Goal: Information Seeking & Learning: Learn about a topic

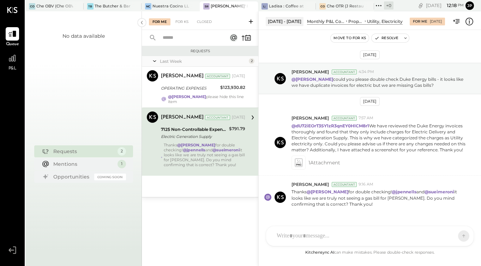
scroll to position [23, 0]
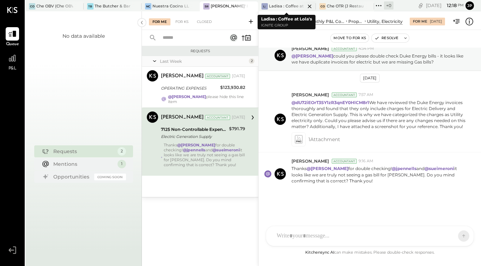
click at [289, 5] on div "Ladisa : Coffee at Lola's" at bounding box center [287, 7] width 37 height 6
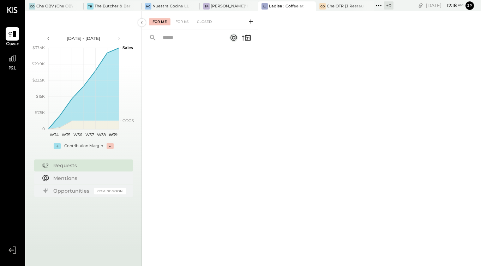
click at [14, 69] on span "P&L" at bounding box center [12, 69] width 8 height 6
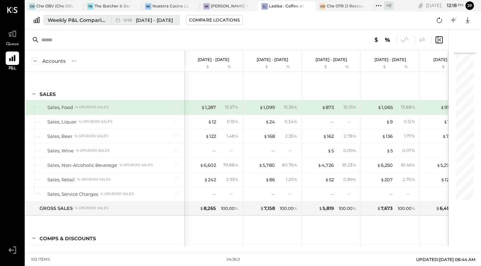
click at [94, 20] on div "Weekly P&L Comparison" at bounding box center [77, 20] width 59 height 7
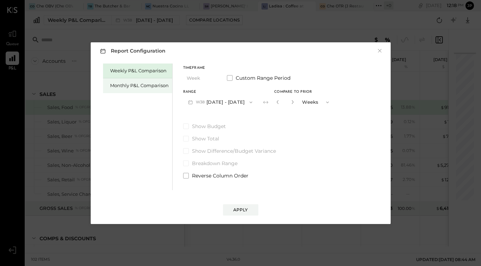
click at [160, 86] on div "Monthly P&L Comparison" at bounding box center [139, 85] width 59 height 7
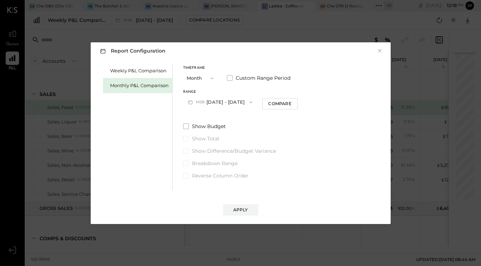
click at [222, 103] on button "M09 Sep 1 - 30, 2025" at bounding box center [220, 102] width 74 height 13
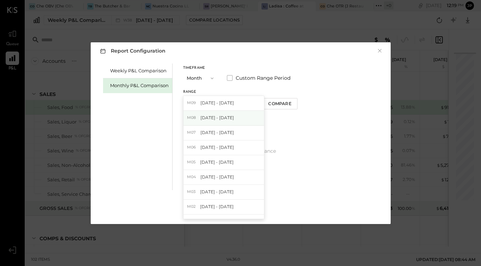
click at [222, 120] on span "[DATE] - [DATE]" at bounding box center [217, 118] width 34 height 6
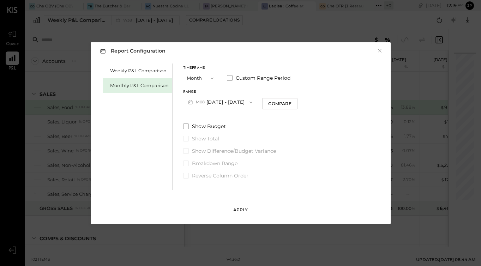
click at [245, 207] on div "Apply" at bounding box center [240, 210] width 15 height 6
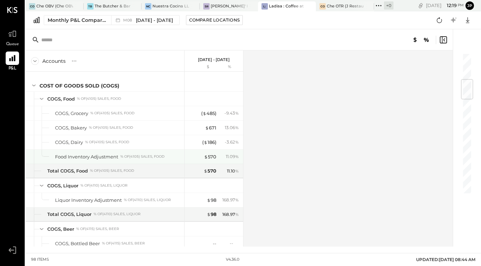
scroll to position [225, 0]
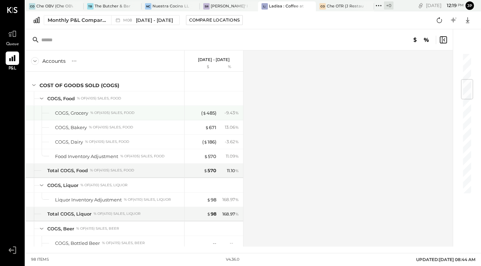
click at [117, 113] on div "% of (4105) Sales, Food" at bounding box center [112, 112] width 44 height 5
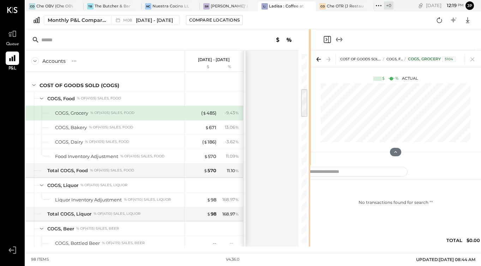
drag, startPoint x: 354, startPoint y: 48, endPoint x: 317, endPoint y: 54, distance: 37.5
click at [317, 54] on div "Accounts S % GL Aug 1 - 31, 2025 $ % SALES Sales, Food % of GROSS SALES Sales, …" at bounding box center [253, 137] width 456 height 217
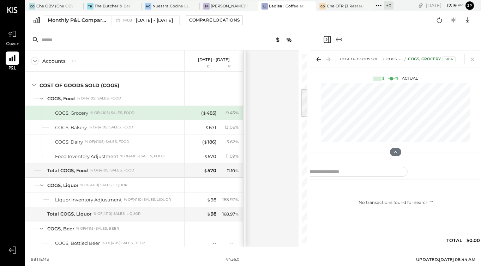
click at [410, 226] on div "No transactions found for search " "" at bounding box center [395, 216] width 205 height 67
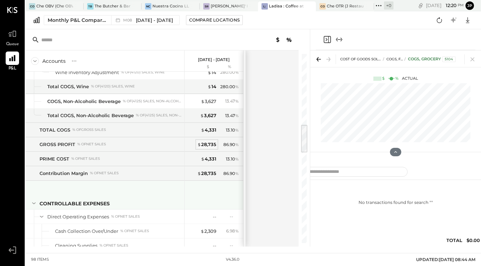
scroll to position [451, 0]
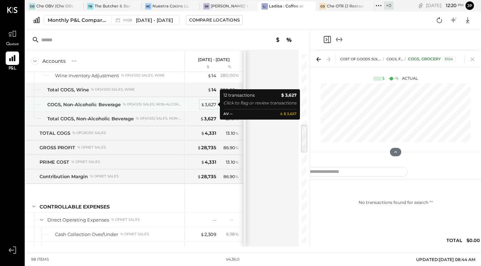
click at [209, 105] on div "$ 3,627" at bounding box center [209, 104] width 16 height 7
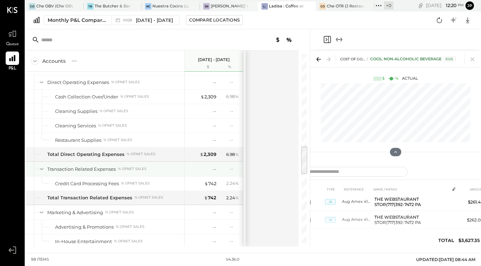
scroll to position [590, 0]
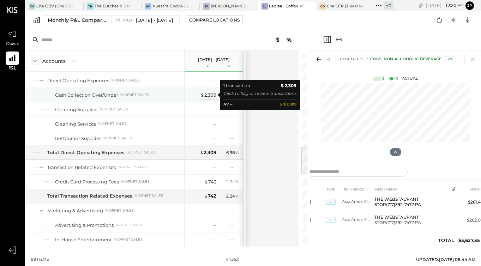
click at [208, 96] on div "$ 2,309" at bounding box center [208, 95] width 16 height 7
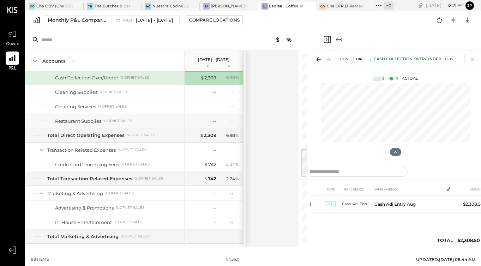
scroll to position [602, 0]
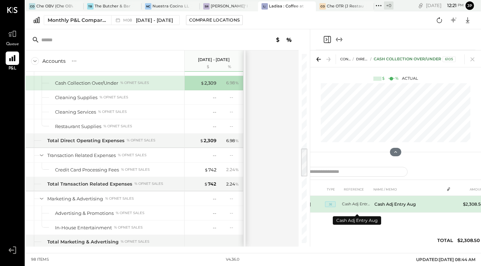
click at [361, 207] on td "Cash Adj Entry Aug" at bounding box center [357, 204] width 30 height 17
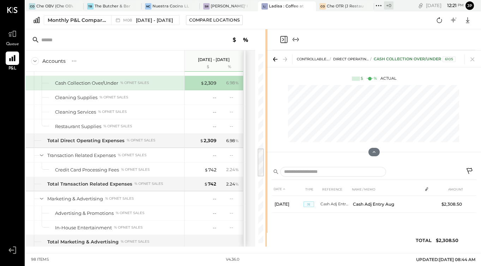
drag, startPoint x: 309, startPoint y: 38, endPoint x: 267, endPoint y: 41, distance: 42.4
click at [267, 41] on div "Accounts S % GL Aug 1 - 31, 2025 $ % SALES Sales, Food % of GROSS SALES Sales, …" at bounding box center [253, 137] width 456 height 217
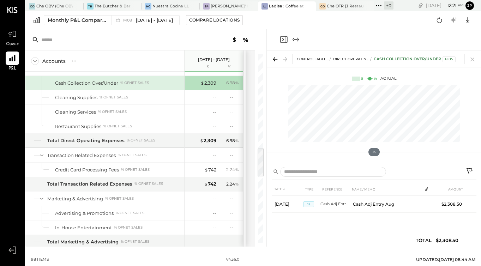
click at [471, 169] on icon at bounding box center [470, 172] width 8 height 8
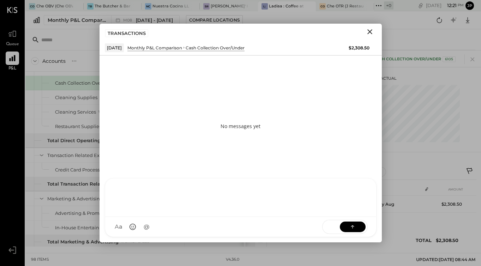
click at [162, 217] on div at bounding box center [240, 198] width 271 height 38
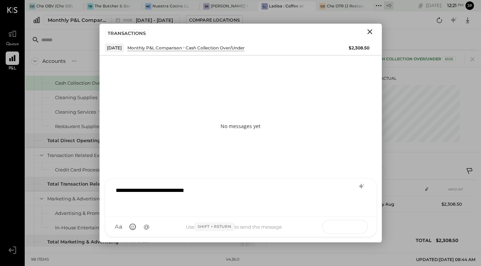
click at [353, 224] on icon at bounding box center [352, 226] width 7 height 7
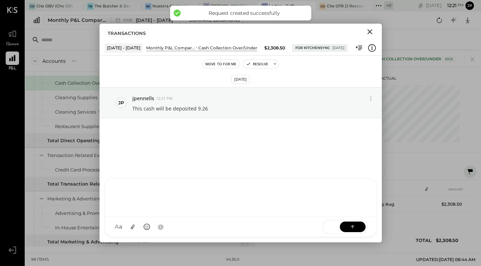
click at [367, 32] on icon "Close" at bounding box center [370, 32] width 8 height 8
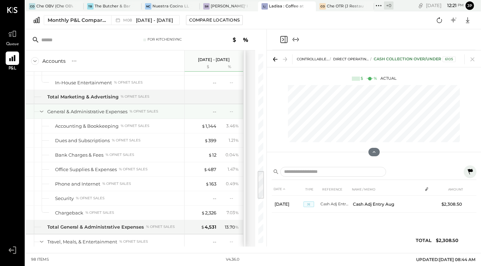
scroll to position [748, 0]
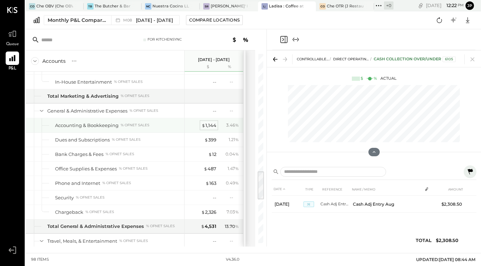
click at [203, 127] on span "$" at bounding box center [203, 125] width 4 height 6
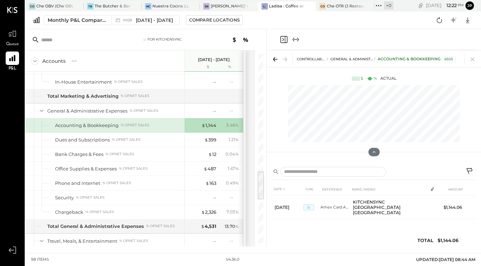
click at [468, 170] on icon at bounding box center [470, 172] width 8 height 8
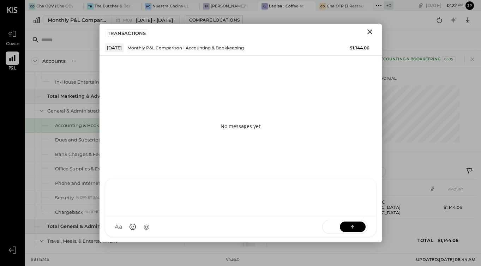
click at [194, 227] on div "AM Ali Mehdi I imeronijuan MA Mohammadsalkin Ansari J jpennells S sueimeroni ME…" at bounding box center [241, 207] width 272 height 59
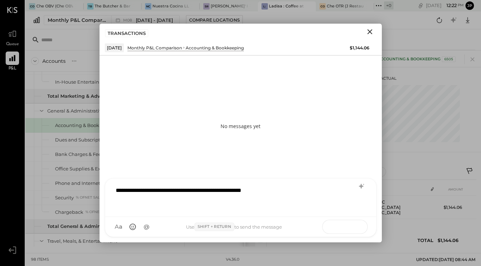
click at [349, 225] on icon at bounding box center [352, 226] width 7 height 7
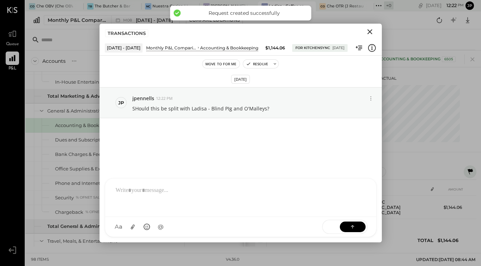
click at [368, 31] on icon "Close" at bounding box center [370, 32] width 8 height 8
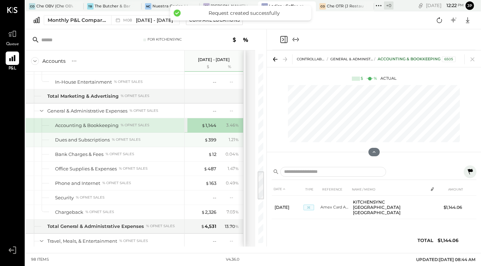
click at [198, 142] on div "$ 399" at bounding box center [202, 140] width 28 height 7
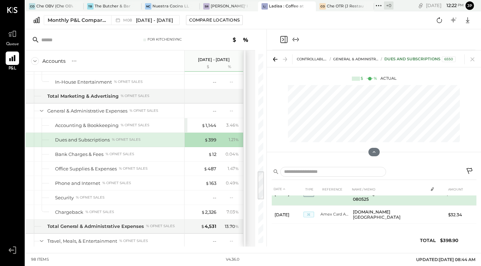
scroll to position [14, 0]
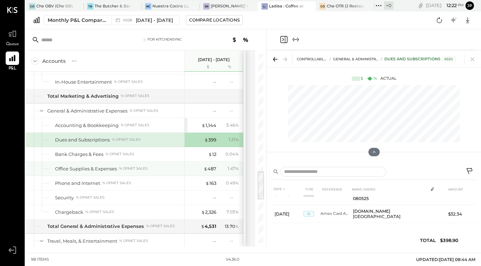
click at [116, 167] on div "Office Supplies & Expenses % of NET SALES" at bounding box center [118, 168] width 126 height 7
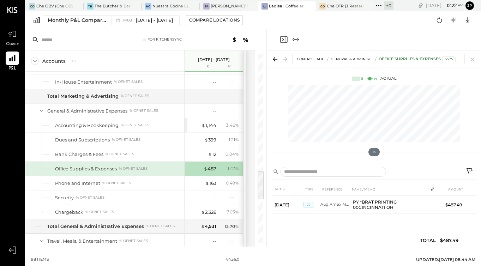
click at [469, 171] on icon at bounding box center [470, 172] width 8 height 8
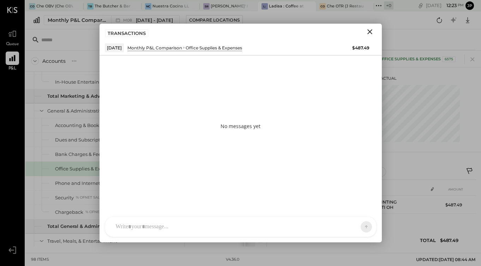
click at [189, 226] on div "AM Ali Mehdi I imeronijuan MA Mohammadsalkin Ansari J jpennells S sueimeroni Us…" at bounding box center [241, 227] width 272 height 20
click at [345, 225] on button at bounding box center [353, 226] width 26 height 11
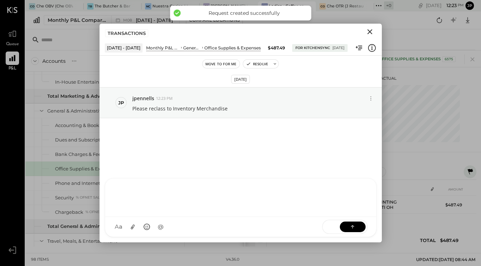
click at [369, 32] on icon "Close" at bounding box center [370, 32] width 8 height 8
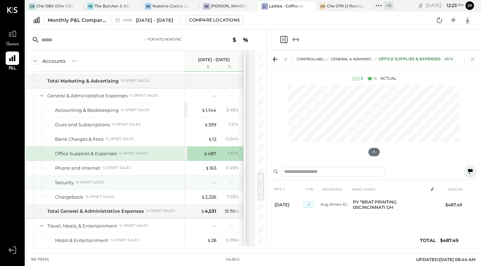
scroll to position [773, 0]
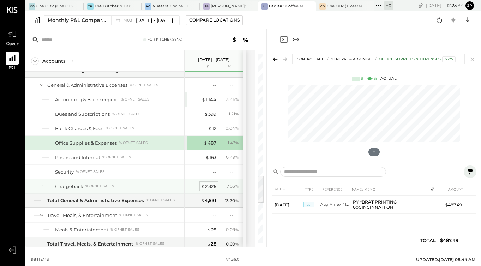
click at [213, 185] on div "$ 2,326" at bounding box center [208, 186] width 15 height 7
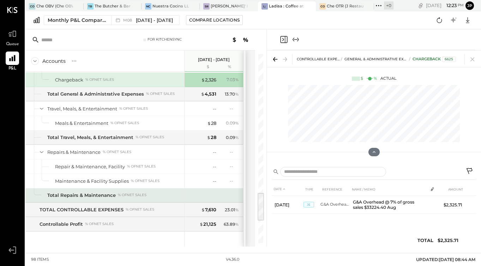
scroll to position [883, 0]
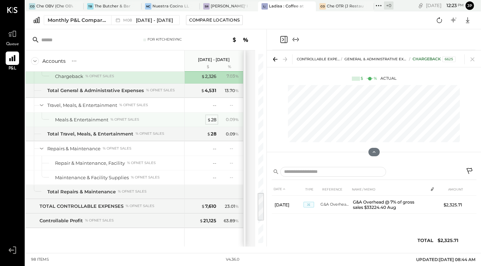
click at [212, 120] on div "$ 28" at bounding box center [211, 119] width 9 height 7
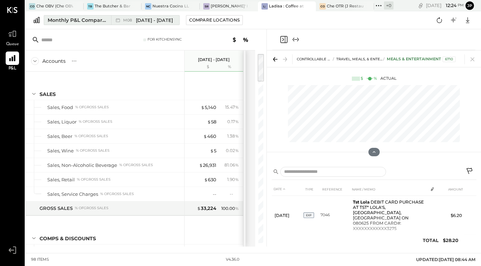
click at [89, 24] on button "Monthly P&L Comparison M08 Aug 1 - 31, 2025" at bounding box center [112, 20] width 136 height 10
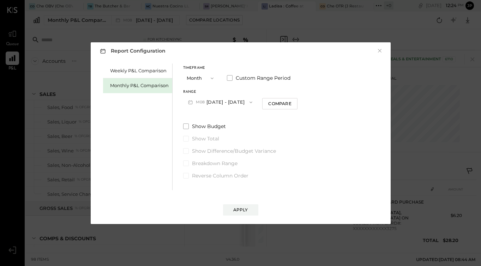
click at [248, 100] on icon "button" at bounding box center [251, 102] width 6 height 6
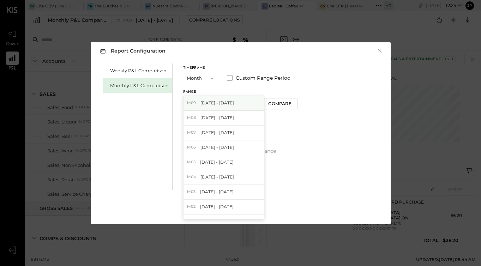
click at [228, 104] on span "Sep 1 - 30, 2025" at bounding box center [217, 103] width 34 height 6
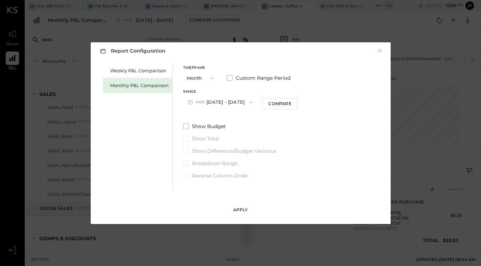
click at [238, 211] on div "Apply" at bounding box center [240, 210] width 15 height 6
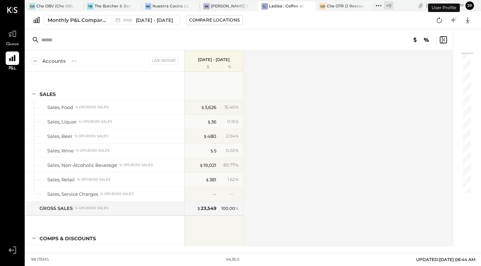
scroll to position [837, 0]
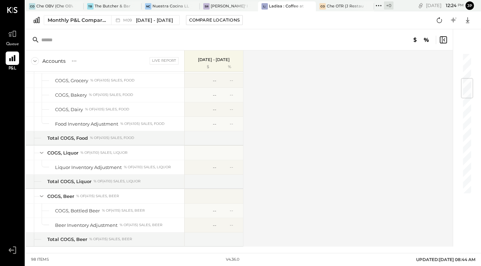
scroll to position [216, 0]
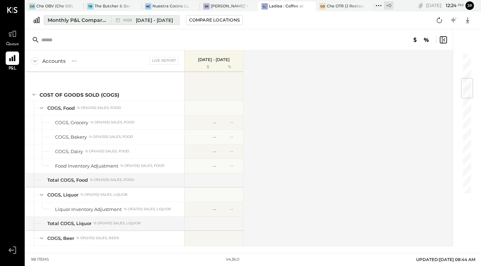
click at [138, 22] on span "Sep 1 - 30, 2025" at bounding box center [154, 20] width 37 height 7
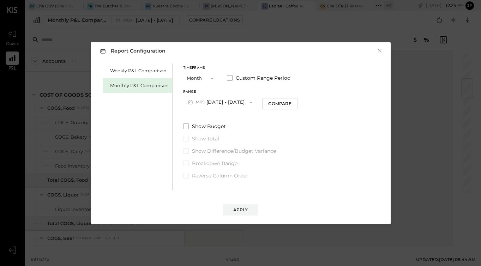
click at [219, 103] on button "M09 Sep 1 - 30, 2025" at bounding box center [220, 102] width 74 height 13
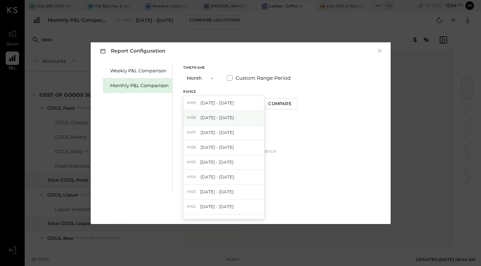
click at [214, 114] on div "M08 Aug 1 - 31, 2025" at bounding box center [223, 118] width 80 height 15
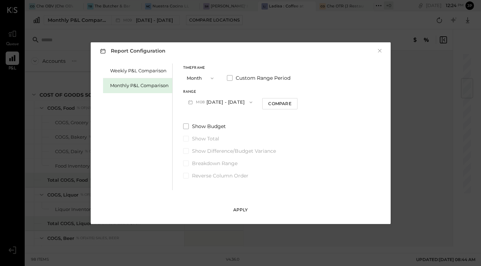
click at [237, 212] on div "Apply" at bounding box center [240, 210] width 15 height 6
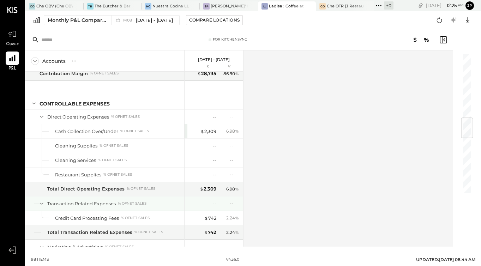
scroll to position [554, 0]
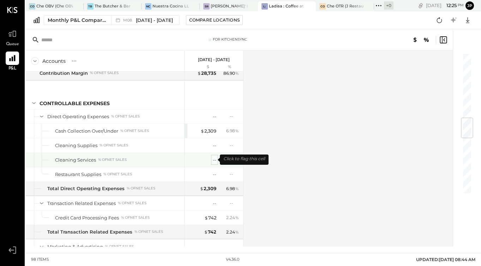
click at [214, 158] on div "--" at bounding box center [215, 160] width 4 height 7
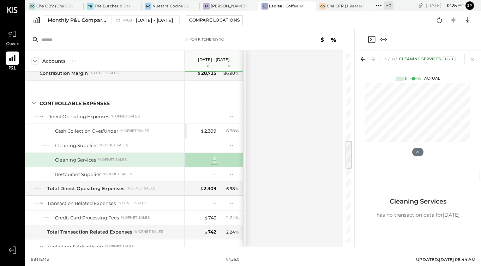
click at [215, 160] on div "--" at bounding box center [215, 160] width 4 height 7
click at [214, 159] on div "--" at bounding box center [215, 160] width 4 height 7
click at [213, 160] on div "--" at bounding box center [215, 160] width 4 height 7
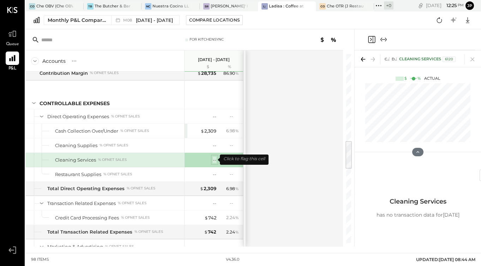
click at [213, 161] on div "--" at bounding box center [215, 160] width 4 height 7
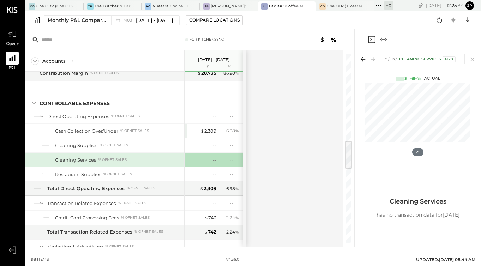
click at [277, 152] on div "Accounts S % GL Aug 1 - 31, 2025 $ % SALES Sales, Food % of GROSS SALES Sales, …" at bounding box center [184, 148] width 319 height 196
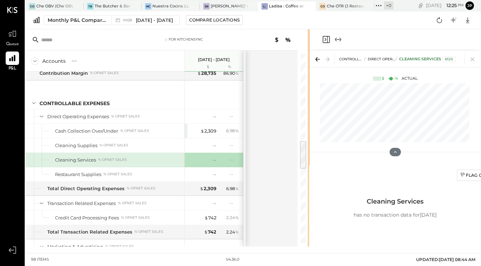
drag, startPoint x: 353, startPoint y: 39, endPoint x: 309, endPoint y: 44, distance: 44.7
click at [309, 44] on div at bounding box center [309, 137] width 2 height 217
click at [472, 176] on div "Flag Cell" at bounding box center [475, 175] width 30 height 6
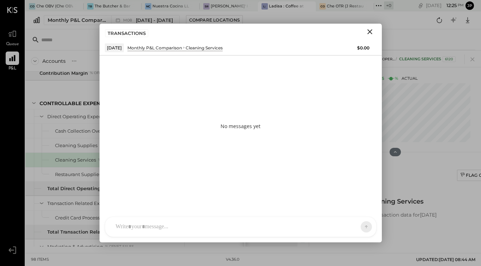
click at [167, 225] on div at bounding box center [240, 227] width 271 height 20
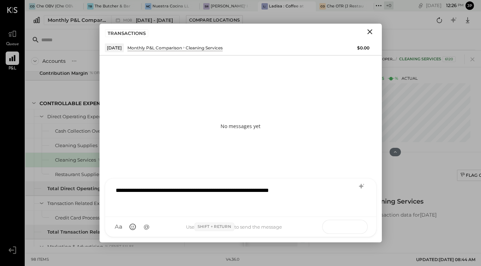
click at [349, 227] on icon at bounding box center [352, 226] width 7 height 7
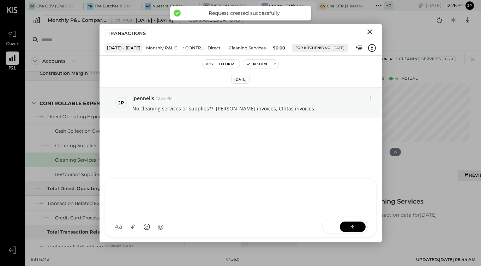
click at [369, 30] on icon "Close" at bounding box center [370, 32] width 8 height 8
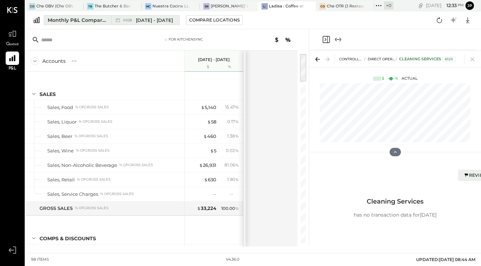
click at [130, 19] on span "M08" at bounding box center [128, 20] width 11 height 4
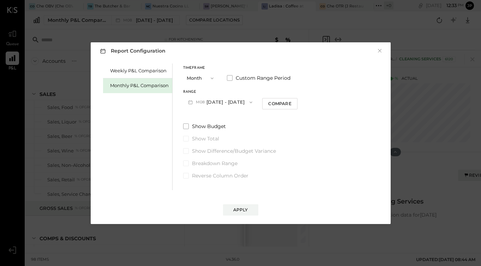
click at [213, 101] on button "M08 Aug 1 - 31, 2025" at bounding box center [220, 102] width 74 height 13
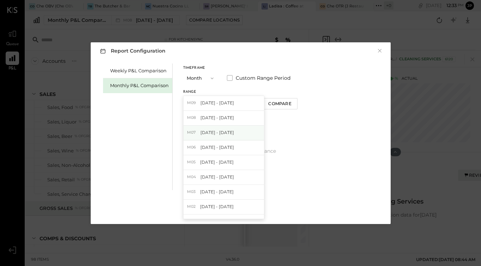
click at [215, 131] on span "Jul 1 - 31, 2025" at bounding box center [217, 132] width 34 height 6
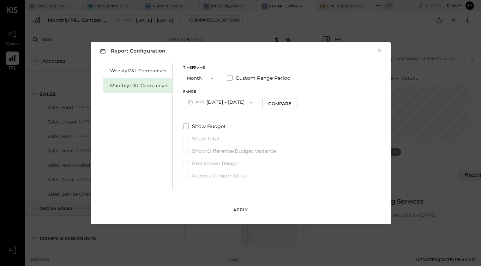
click at [236, 212] on div "Apply" at bounding box center [240, 210] width 15 height 6
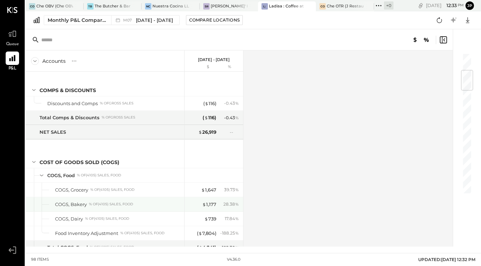
scroll to position [149, 0]
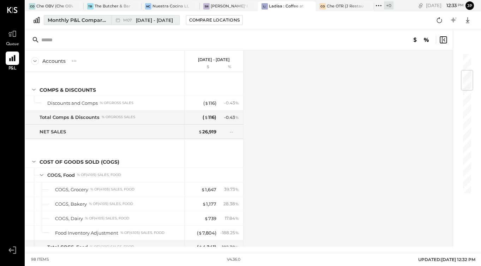
click at [96, 22] on div "Monthly P&L Comparison" at bounding box center [77, 20] width 59 height 7
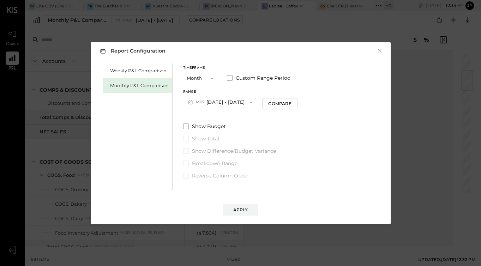
click at [248, 101] on icon "button" at bounding box center [251, 102] width 6 height 6
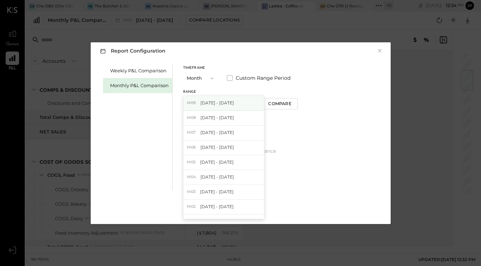
click at [227, 104] on span "Sep 1 - 30, 2025" at bounding box center [217, 103] width 34 height 6
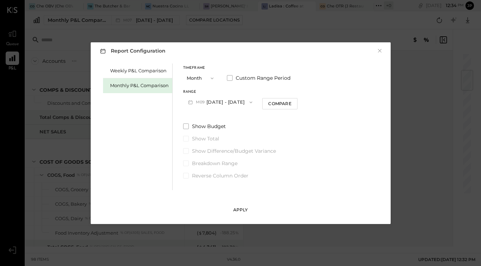
click at [240, 212] on div "Apply" at bounding box center [240, 210] width 15 height 6
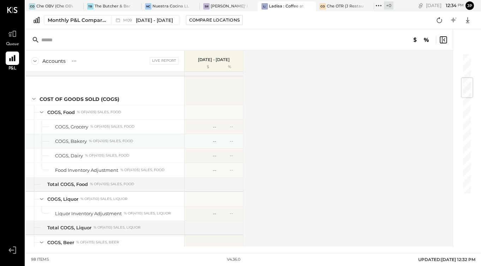
scroll to position [211, 0]
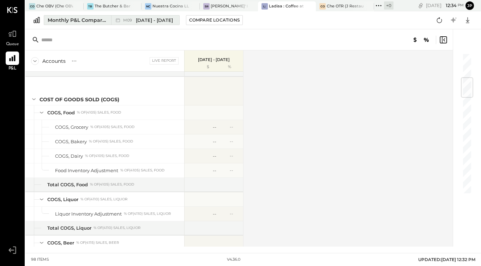
click at [136, 17] on span "Sep 1 - 30, 2025" at bounding box center [154, 20] width 37 height 7
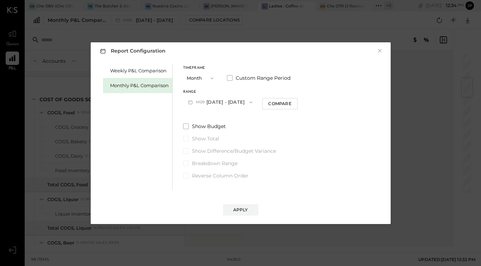
click at [211, 77] on icon "button" at bounding box center [212, 79] width 6 height 6
click at [248, 132] on div "Show Budget Show Total Show Difference/Budget Variance Breakdown Range Reverse …" at bounding box center [240, 151] width 115 height 56
click at [245, 102] on span "button" at bounding box center [249, 102] width 9 height 6
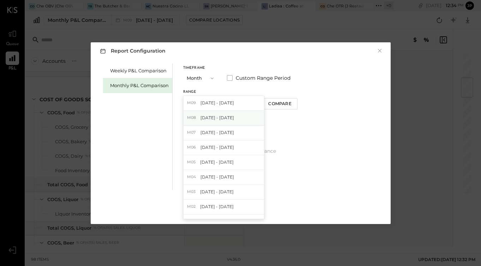
click at [225, 119] on span "[DATE] - [DATE]" at bounding box center [217, 118] width 34 height 6
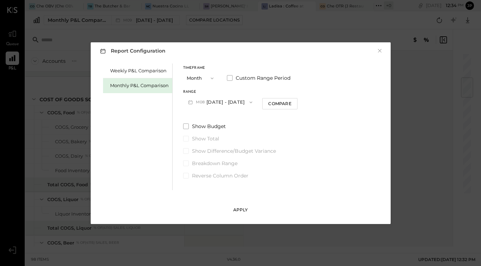
click at [237, 207] on div "Apply" at bounding box center [240, 210] width 15 height 6
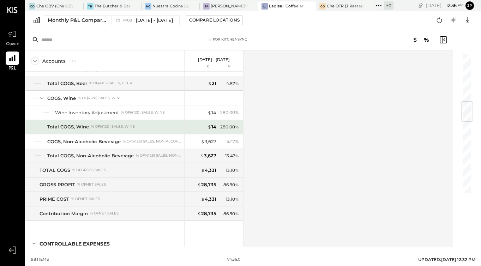
scroll to position [414, 0]
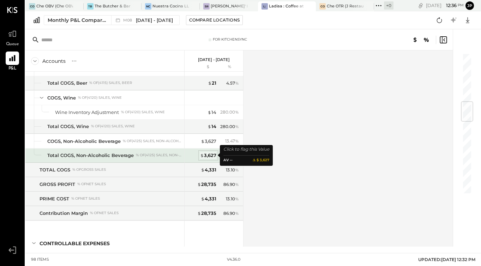
click at [212, 157] on div "$ 3,627" at bounding box center [208, 155] width 16 height 7
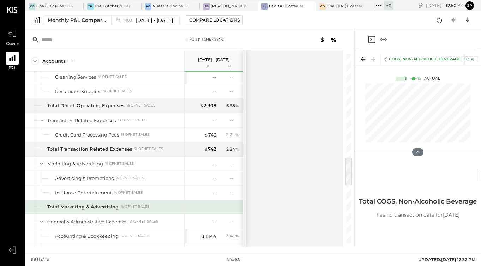
scroll to position [719, 0]
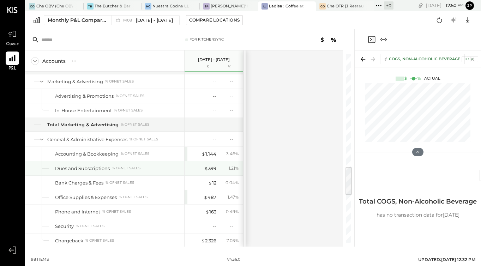
click at [122, 167] on div "% of NET SALES" at bounding box center [126, 168] width 29 height 5
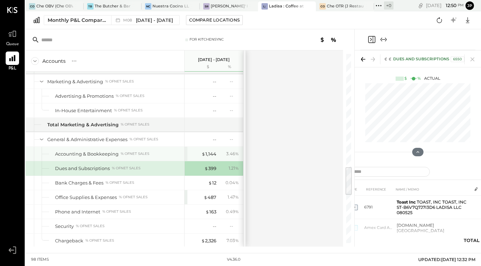
click at [160, 157] on div "Accounting & Bookkeeping % of NET SALES" at bounding box center [104, 154] width 159 height 14
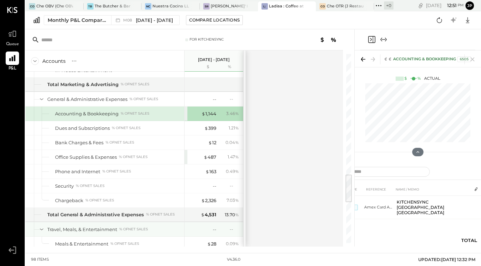
scroll to position [773, 0]
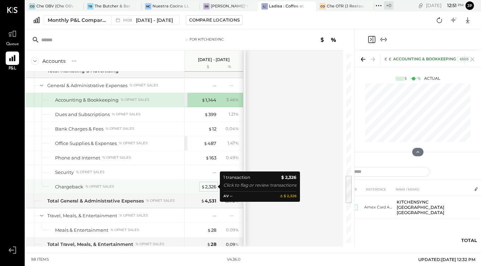
click at [207, 186] on div "$ 2,326" at bounding box center [208, 186] width 15 height 7
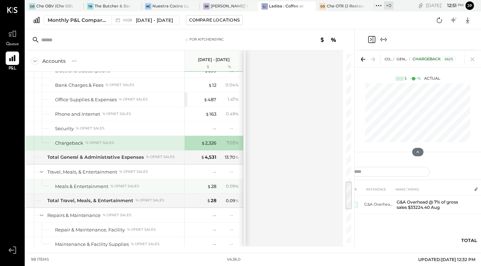
scroll to position [810, 0]
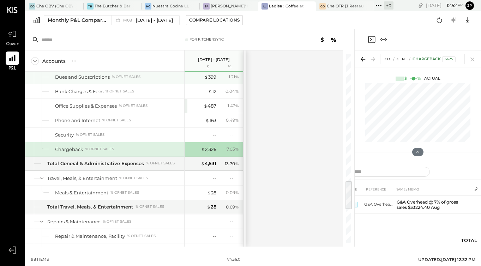
click at [90, 79] on div "Dues and Subscriptions" at bounding box center [82, 77] width 55 height 7
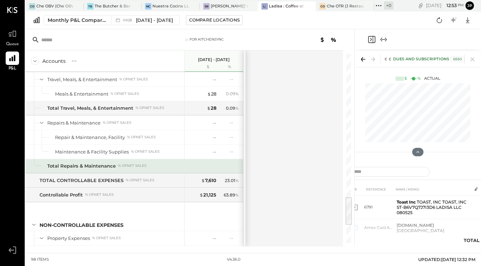
scroll to position [910, 0]
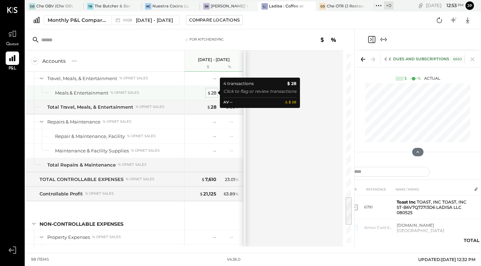
click at [210, 91] on span "$" at bounding box center [209, 93] width 4 height 6
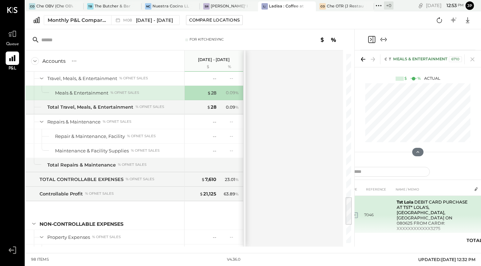
click at [426, 206] on td "Tst Lola DEBIT CARD PURCHASE AT TST* LOLA'S, CINCINNATI, OH ON 080625 FROM CARD…" at bounding box center [433, 215] width 78 height 39
click at [423, 208] on td "Tst Lola DEBIT CARD PURCHASE AT TST* LOLA'S, CINCINNATI, OH ON 080625 FROM CARD…" at bounding box center [433, 215] width 78 height 39
click at [414, 208] on td "Tst Lola DEBIT CARD PURCHASE AT TST* LOLA'S, CINCINNATI, OH ON 080625 FROM CARD…" at bounding box center [433, 215] width 78 height 39
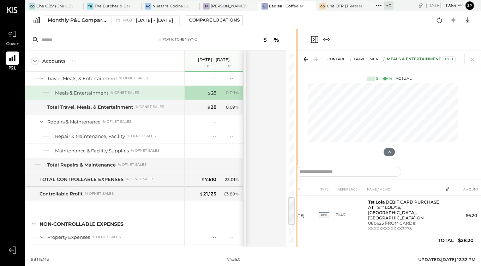
drag, startPoint x: 354, startPoint y: 36, endPoint x: 297, endPoint y: 45, distance: 57.1
click at [297, 45] on div "For KitchenSync Accounts S % GL Aug 1 - 31, 2025 $ % SALES Sales, Food % of GRO…" at bounding box center [253, 137] width 456 height 217
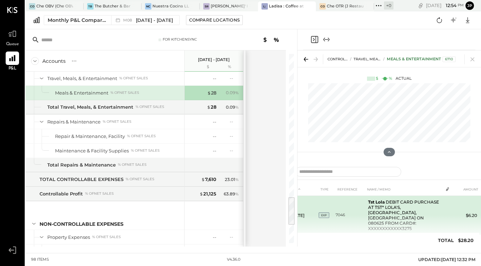
click at [411, 211] on td "Tst Lola DEBIT CARD PURCHASE AT TST* LOLA'S, CINCINNATI, OH ON 080625 FROM CARD…" at bounding box center [404, 215] width 78 height 39
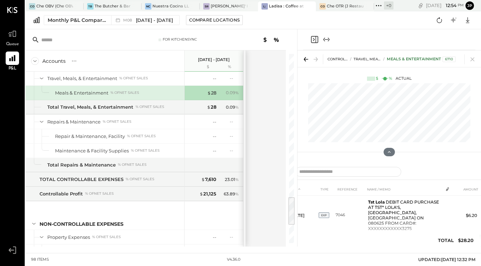
click at [346, 243] on td "7047" at bounding box center [351, 254] width 30 height 39
click at [106, 94] on div "Meals & Entertainment" at bounding box center [81, 93] width 53 height 7
click at [335, 243] on td "EXP" at bounding box center [327, 254] width 17 height 39
click at [349, 247] on div "CO Che OBV (Che OBV LLC) - Ignite TB The Butcher & Barrel (L Argento LLC) - Ign…" at bounding box center [253, 126] width 456 height 253
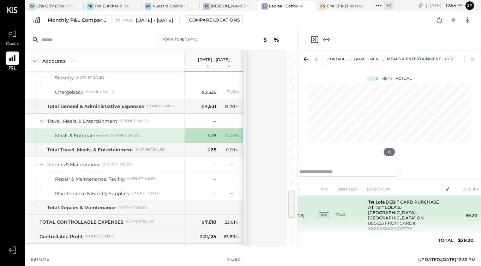
click at [369, 209] on td "Tst Lola DEBIT CARD PURCHASE AT TST* LOLA'S, CINCINNATI, OH ON 080625 FROM CARD…" at bounding box center [404, 215] width 78 height 39
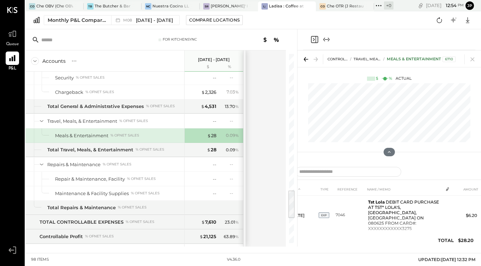
click at [113, 138] on div "Meals & Entertainment % of NET SALES" at bounding box center [118, 135] width 126 height 7
click at [319, 235] on td "EXP" at bounding box center [327, 254] width 17 height 39
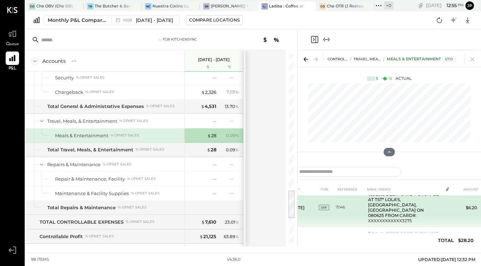
scroll to position [0, 0]
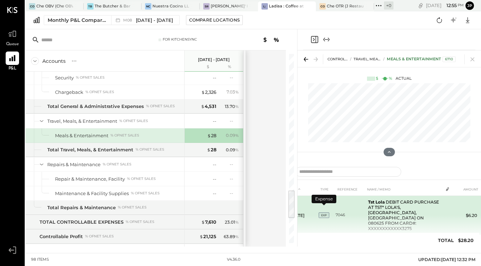
click at [324, 212] on span "EXP" at bounding box center [324, 215] width 11 height 6
click at [414, 209] on td "Tst Lola DEBIT CARD PURCHASE AT TST* LOLA'S, CINCINNATI, OH ON 080625 FROM CARD…" at bounding box center [404, 215] width 78 height 39
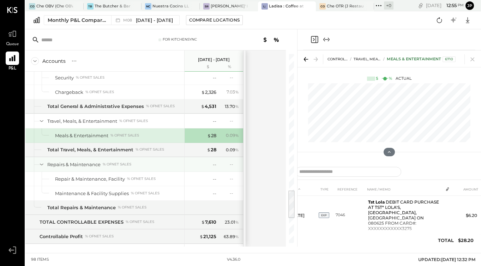
click at [184, 164] on div "Repairs & Maintenance % of NET SALES" at bounding box center [104, 164] width 159 height 14
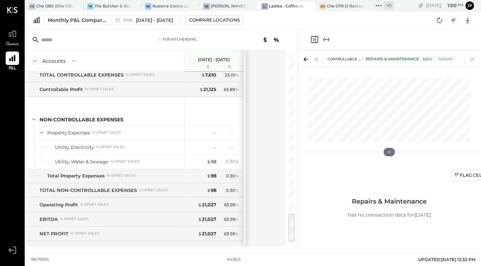
scroll to position [1027, 0]
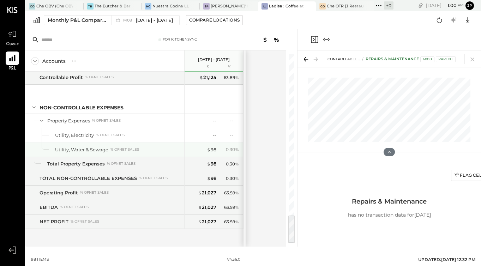
click at [117, 149] on div "% of NET SALES" at bounding box center [124, 149] width 29 height 5
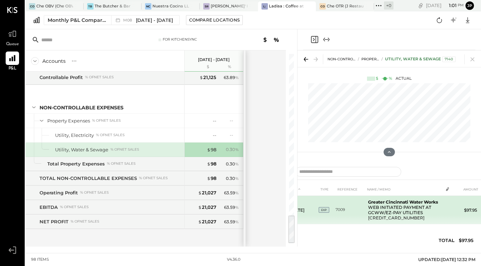
click at [386, 209] on td "Greater Cincinnati Water Works WEB INITIATED PAYMENT AT GCWW/EZ-PAY UTILITIES 6…" at bounding box center [404, 210] width 78 height 29
click at [326, 211] on span "EXP" at bounding box center [324, 210] width 11 height 6
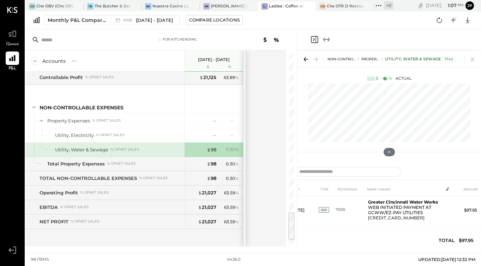
scroll to position [928, 0]
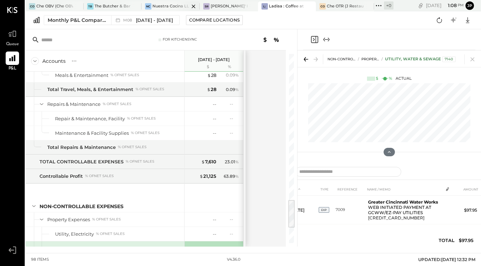
click at [164, 8] on div "Nuestra Cocina LLC - [GEOGRAPHIC_DATA]" at bounding box center [170, 7] width 37 height 6
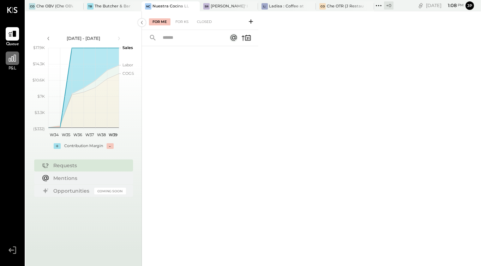
click at [16, 63] on div at bounding box center [12, 58] width 13 height 13
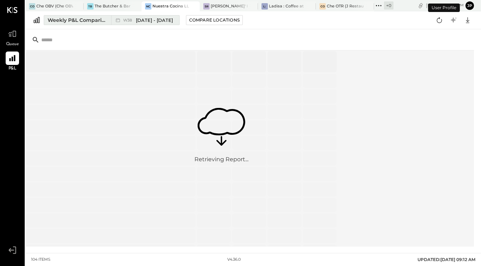
click at [82, 22] on div "Weekly P&L Comparison" at bounding box center [77, 20] width 59 height 7
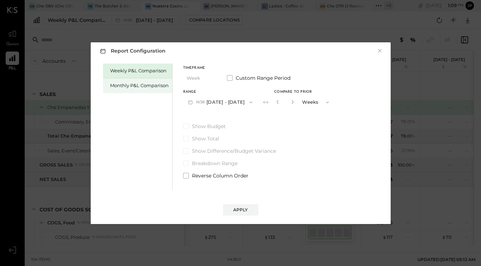
click at [132, 85] on div "Monthly P&L Comparison" at bounding box center [139, 85] width 59 height 7
click at [125, 86] on div "Monthly P&L Comparison" at bounding box center [139, 85] width 59 height 7
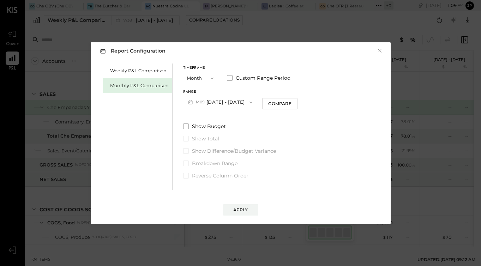
click at [213, 103] on button "M09 Sep 1 - 30, 2025" at bounding box center [220, 102] width 74 height 13
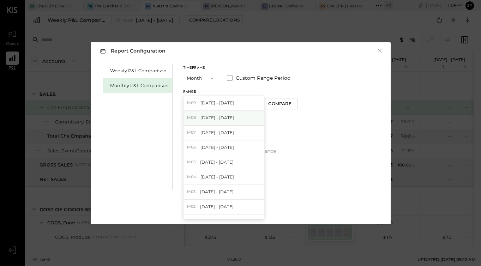
click at [212, 116] on span "[DATE] - [DATE]" at bounding box center [217, 118] width 34 height 6
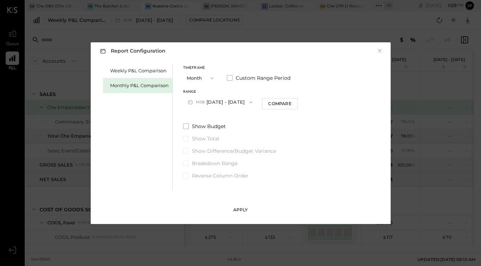
click at [230, 212] on button "Apply" at bounding box center [240, 209] width 35 height 11
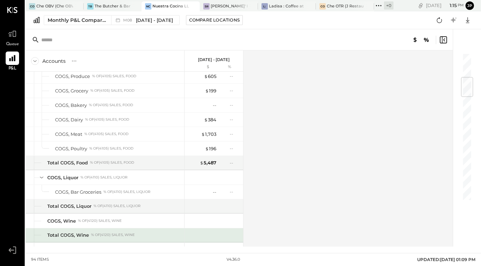
scroll to position [313, 0]
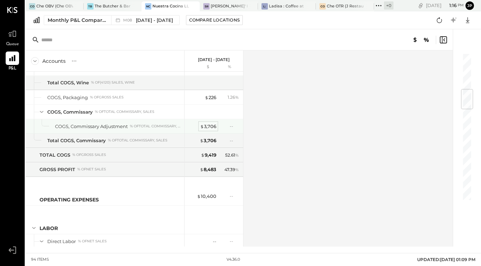
click at [207, 126] on div "$ 3,706" at bounding box center [208, 126] width 16 height 7
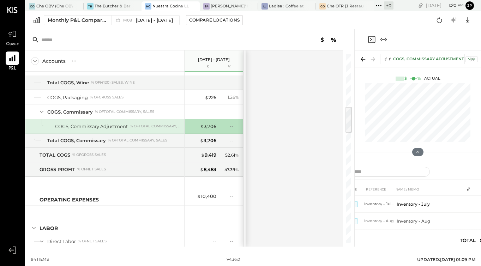
scroll to position [422, 0]
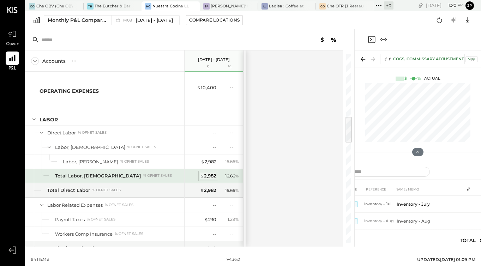
click at [205, 178] on div "$ 2,982" at bounding box center [208, 176] width 16 height 7
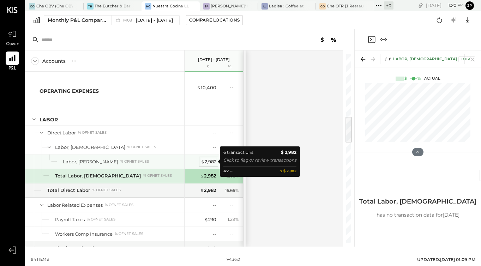
click at [207, 160] on div "$ 2,982" at bounding box center [209, 161] width 16 height 7
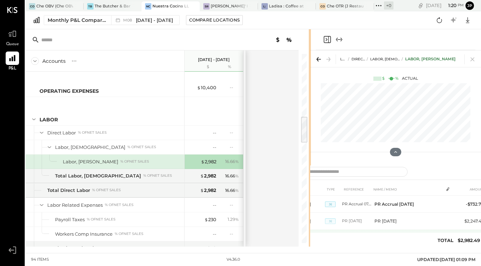
drag, startPoint x: 353, startPoint y: 240, endPoint x: 315, endPoint y: 243, distance: 38.2
click at [315, 243] on div "Accounts S % GL Aug 1 - 31, 2025 $ % SALES Che Empanadas Y Mas, Sales % of GROS…" at bounding box center [253, 137] width 456 height 217
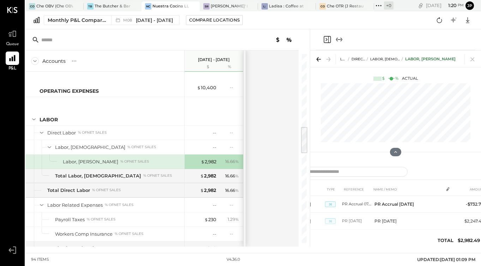
scroll to position [491, 0]
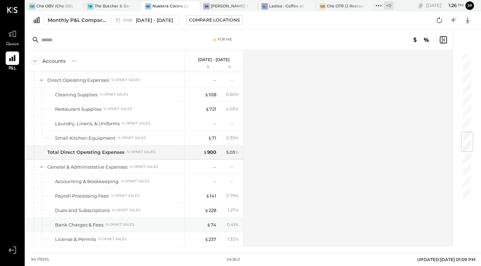
scroll to position [681, 0]
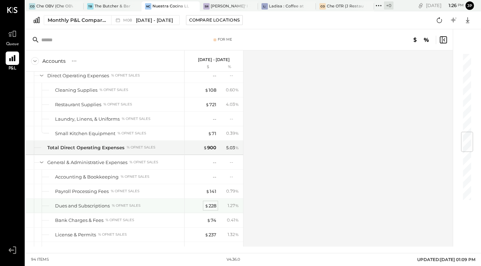
click at [209, 207] on div "$ 228" at bounding box center [211, 206] width 12 height 7
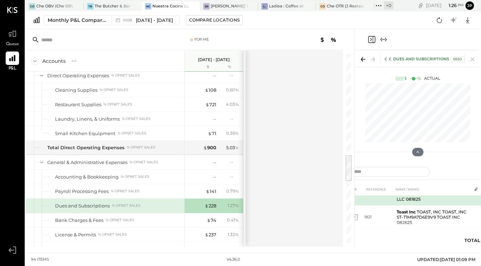
scroll to position [45, 0]
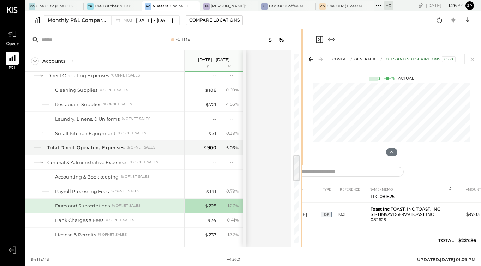
drag, startPoint x: 354, startPoint y: 241, endPoint x: 303, endPoint y: 247, distance: 51.5
click at [303, 247] on div "CO Che OBV (Che OBV LLC) - Ignite TB The Butcher & Barrel (L Argento LLC) - Ign…" at bounding box center [253, 126] width 456 height 253
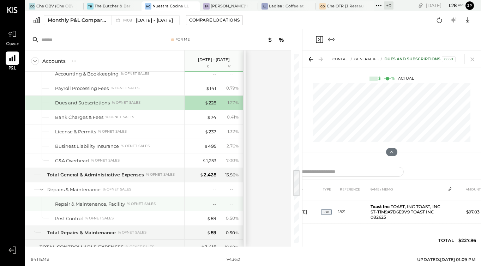
scroll to position [785, 0]
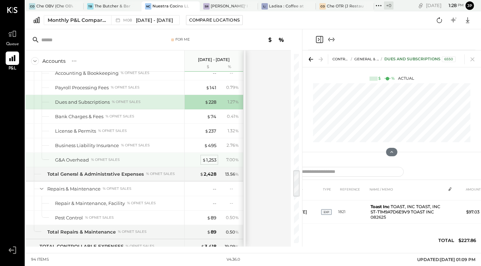
click at [210, 161] on div "$ 1,253" at bounding box center [209, 160] width 14 height 7
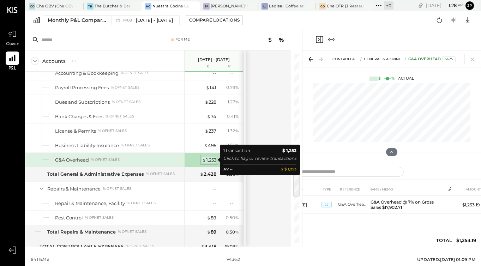
scroll to position [0, 0]
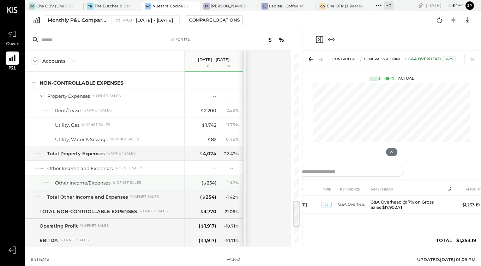
scroll to position [1000, 0]
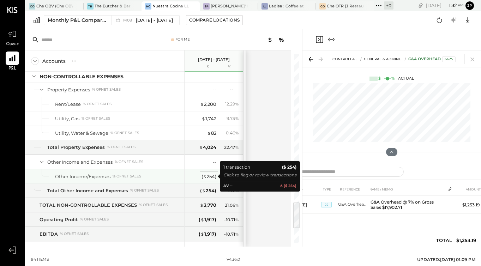
click at [210, 176] on div "( $ 254 )" at bounding box center [208, 176] width 15 height 7
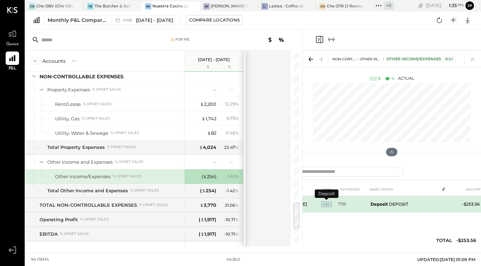
click at [329, 203] on span "DEP" at bounding box center [326, 204] width 11 height 6
click at [381, 205] on b "Deposit" at bounding box center [378, 203] width 17 height 5
click at [328, 204] on span "DEP" at bounding box center [326, 204] width 11 height 6
